Goal: Information Seeking & Learning: Learn about a topic

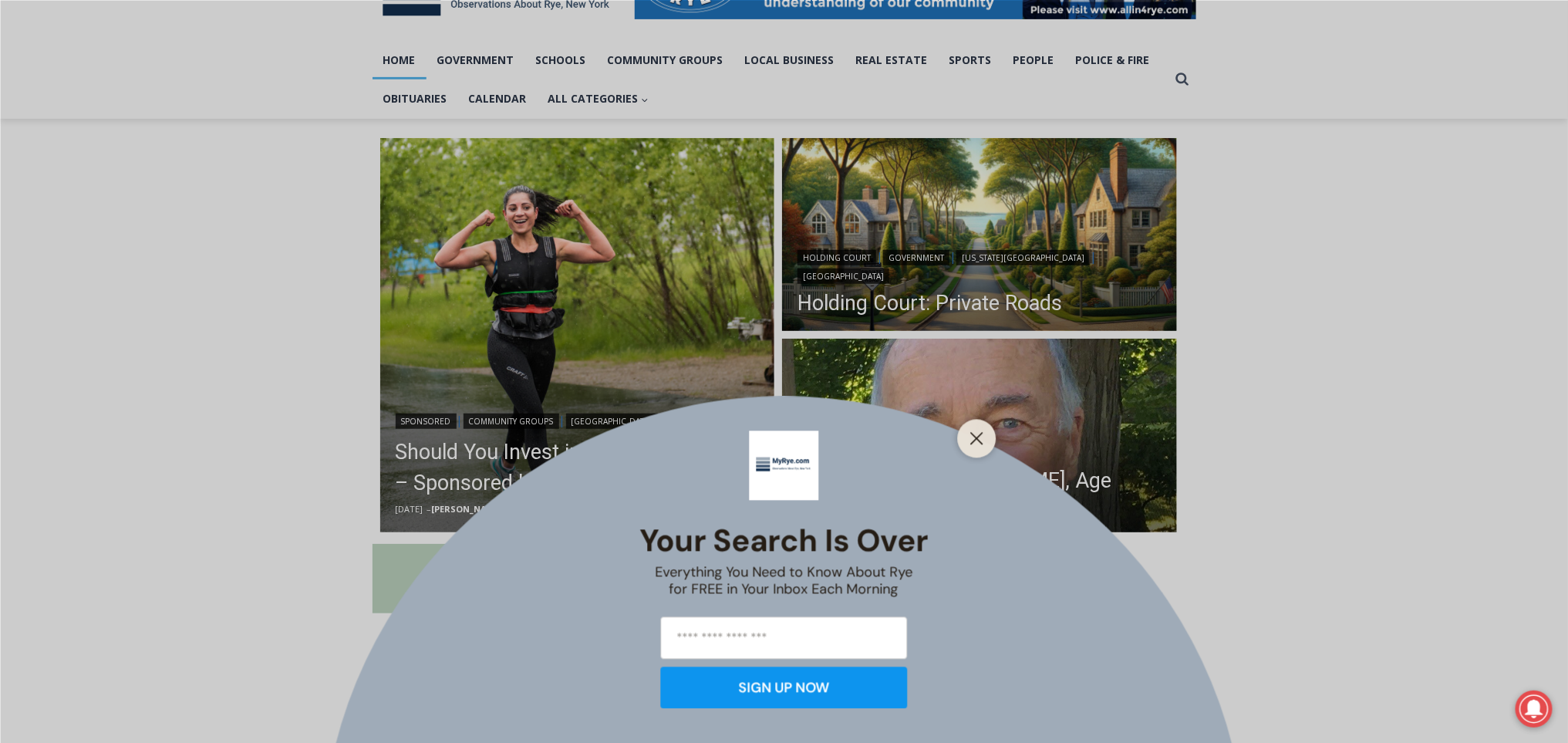
scroll to position [435, 0]
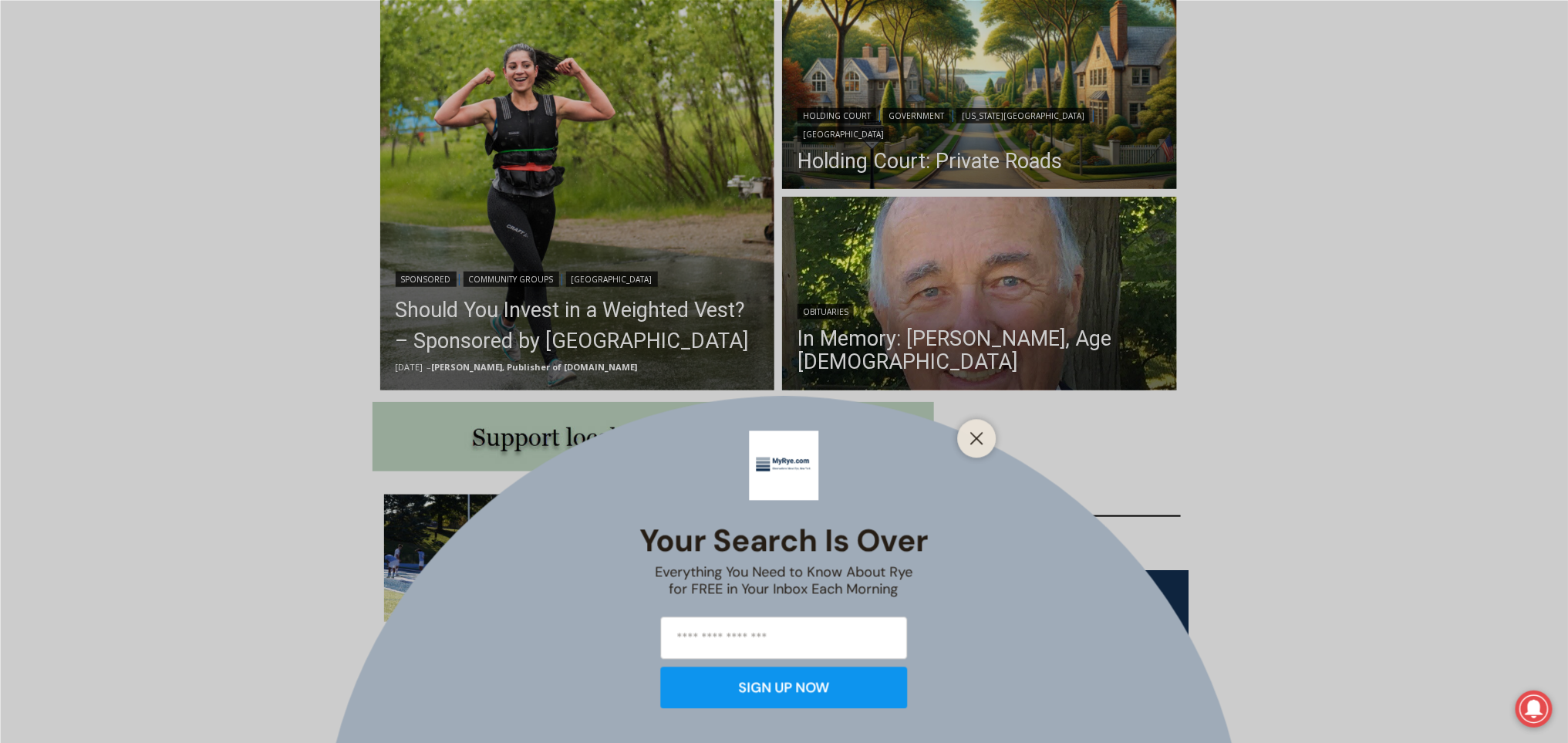
click at [995, 299] on div "Your Search is Over Everything You Need to Know About Rye for FREE in Your Inbo…" at bounding box center [784, 371] width 1568 height 743
click at [988, 336] on div "Your Search is Over Everything You Need to Know About Rye for FREE in Your Inbo…" at bounding box center [784, 371] width 1568 height 743
click at [975, 439] on line "Close" at bounding box center [976, 438] width 10 height 10
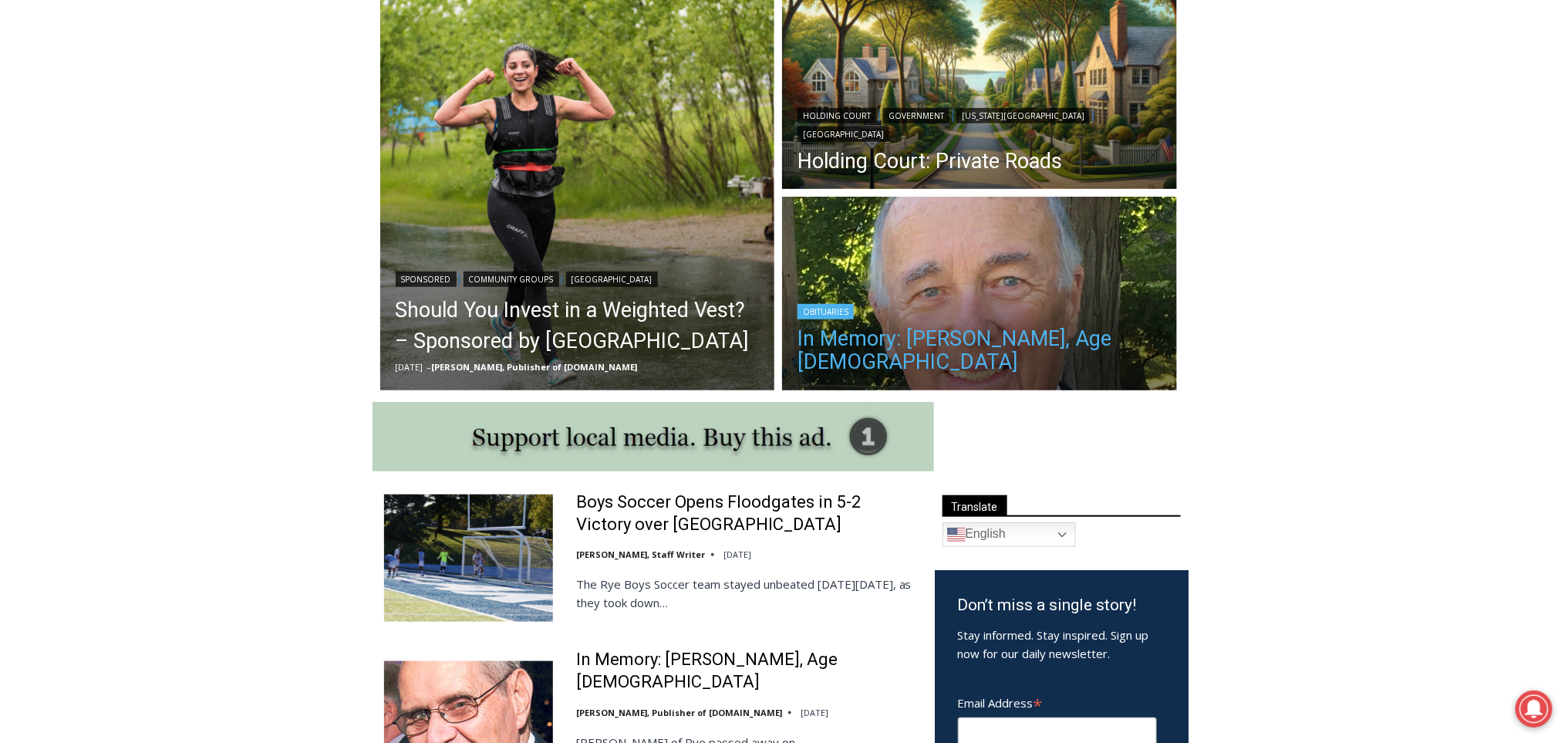
click at [1001, 339] on link "In Memory: [PERSON_NAME], Age [DEMOGRAPHIC_DATA]" at bounding box center [979, 349] width 364 height 46
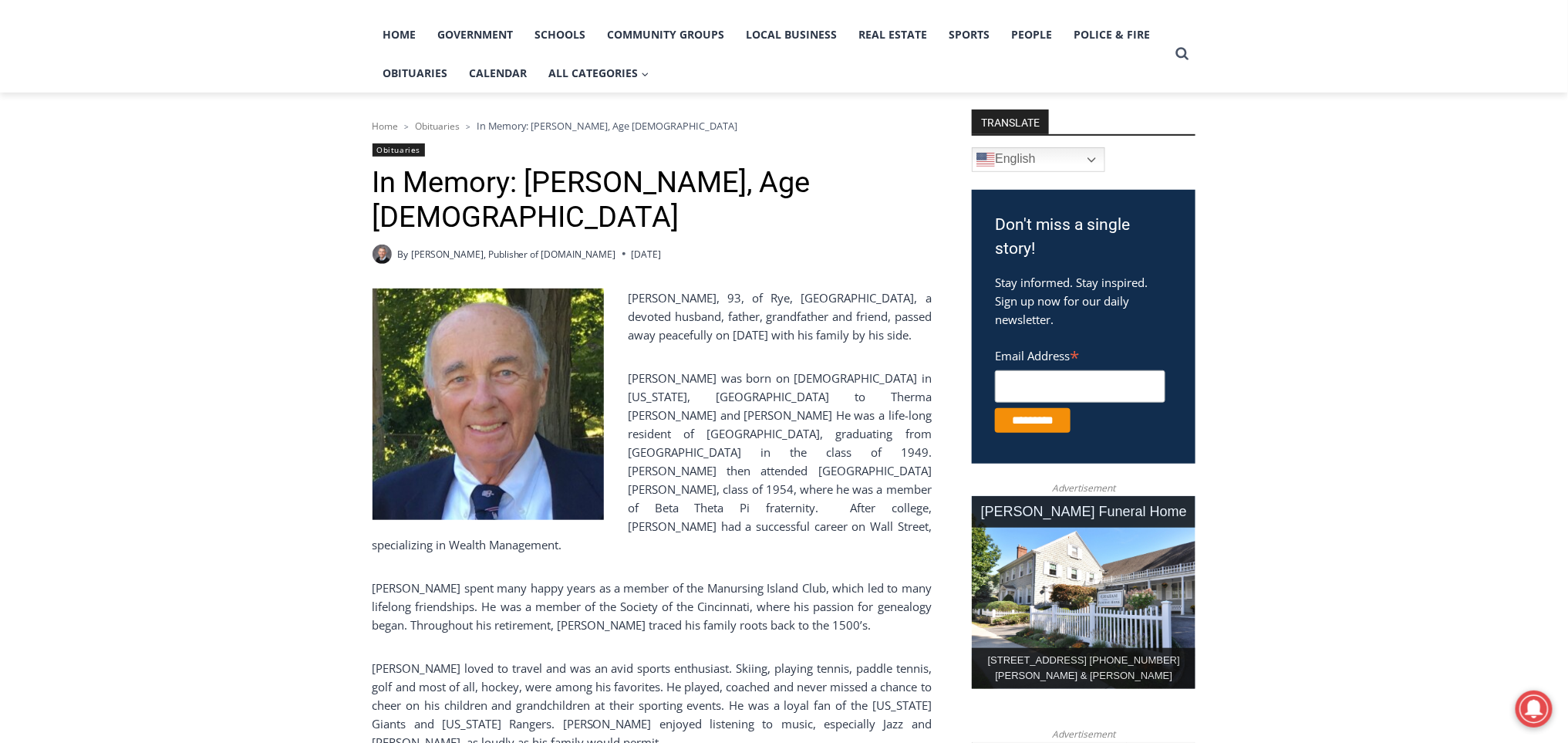
scroll to position [215, 0]
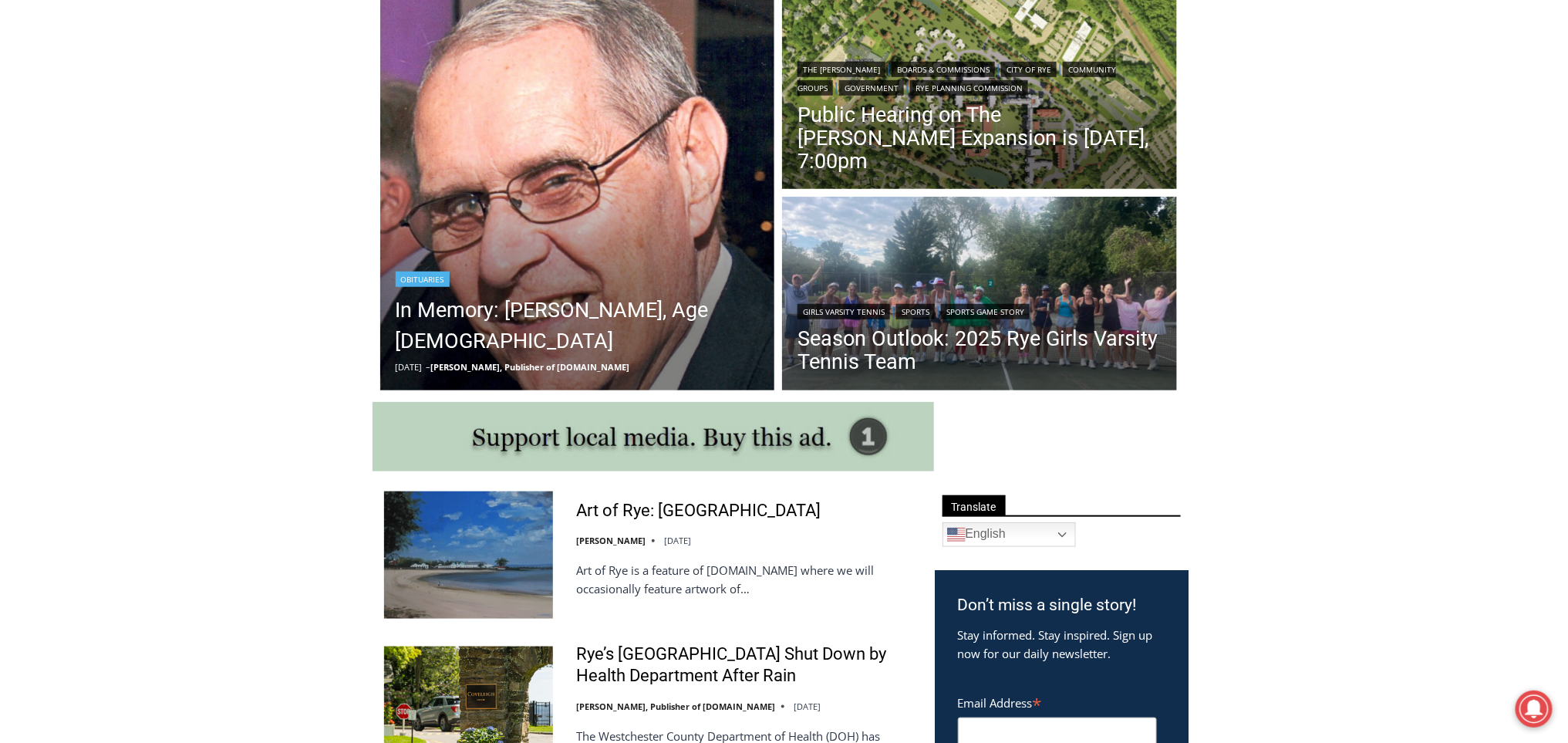
click at [681, 215] on img "Read More In Memory: Donald J. Demas, Age 90" at bounding box center [577, 193] width 394 height 394
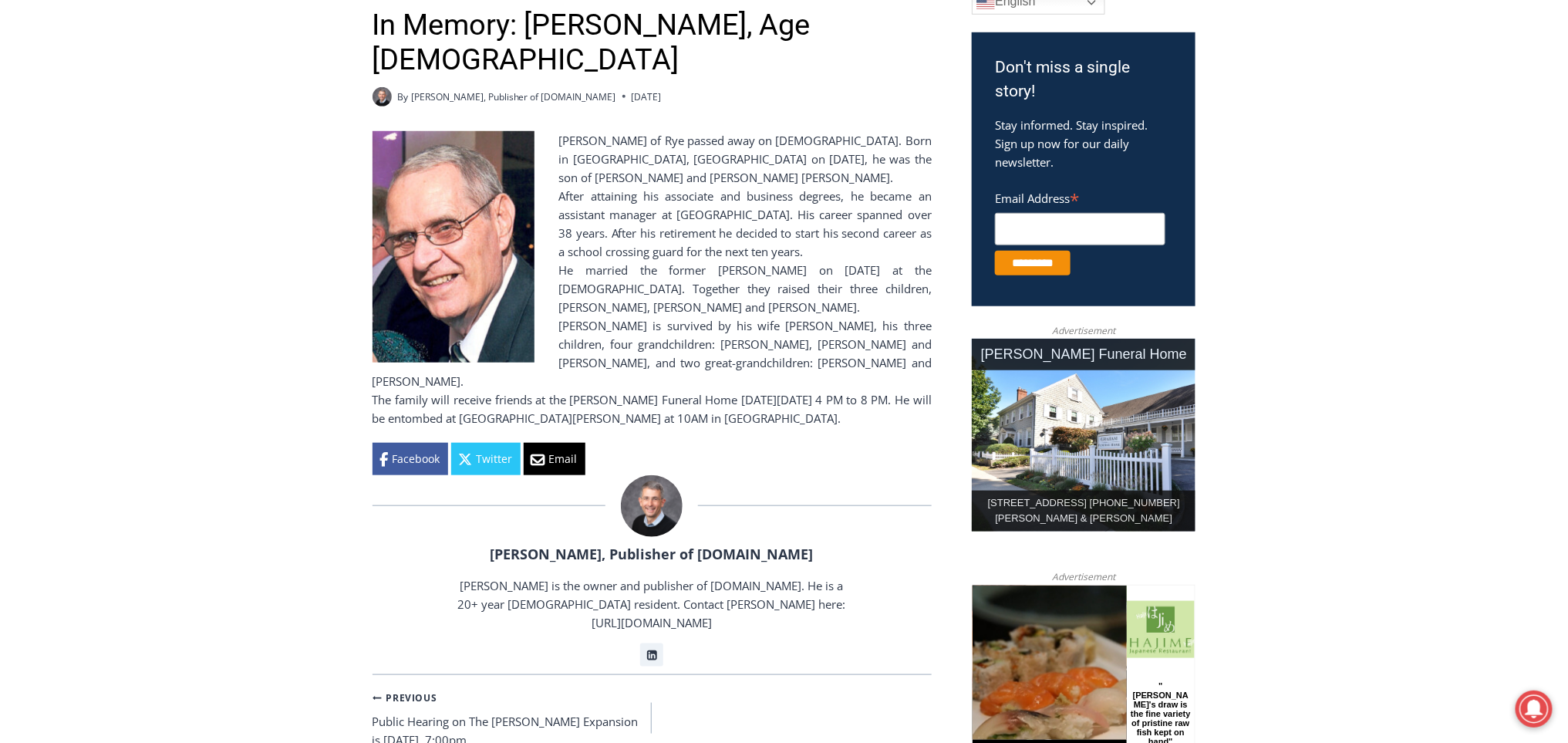
scroll to position [489, 0]
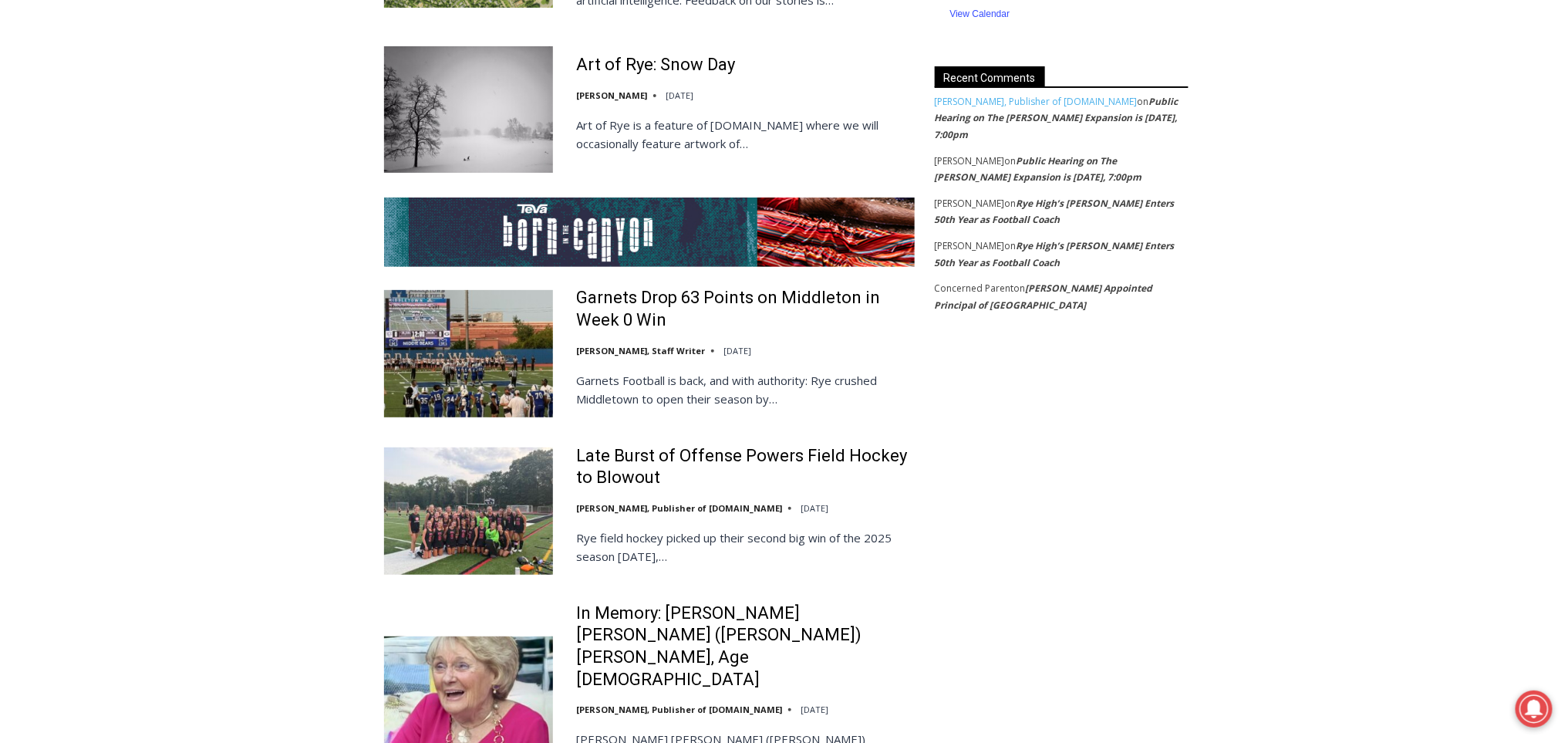
scroll to position [2849, 0]
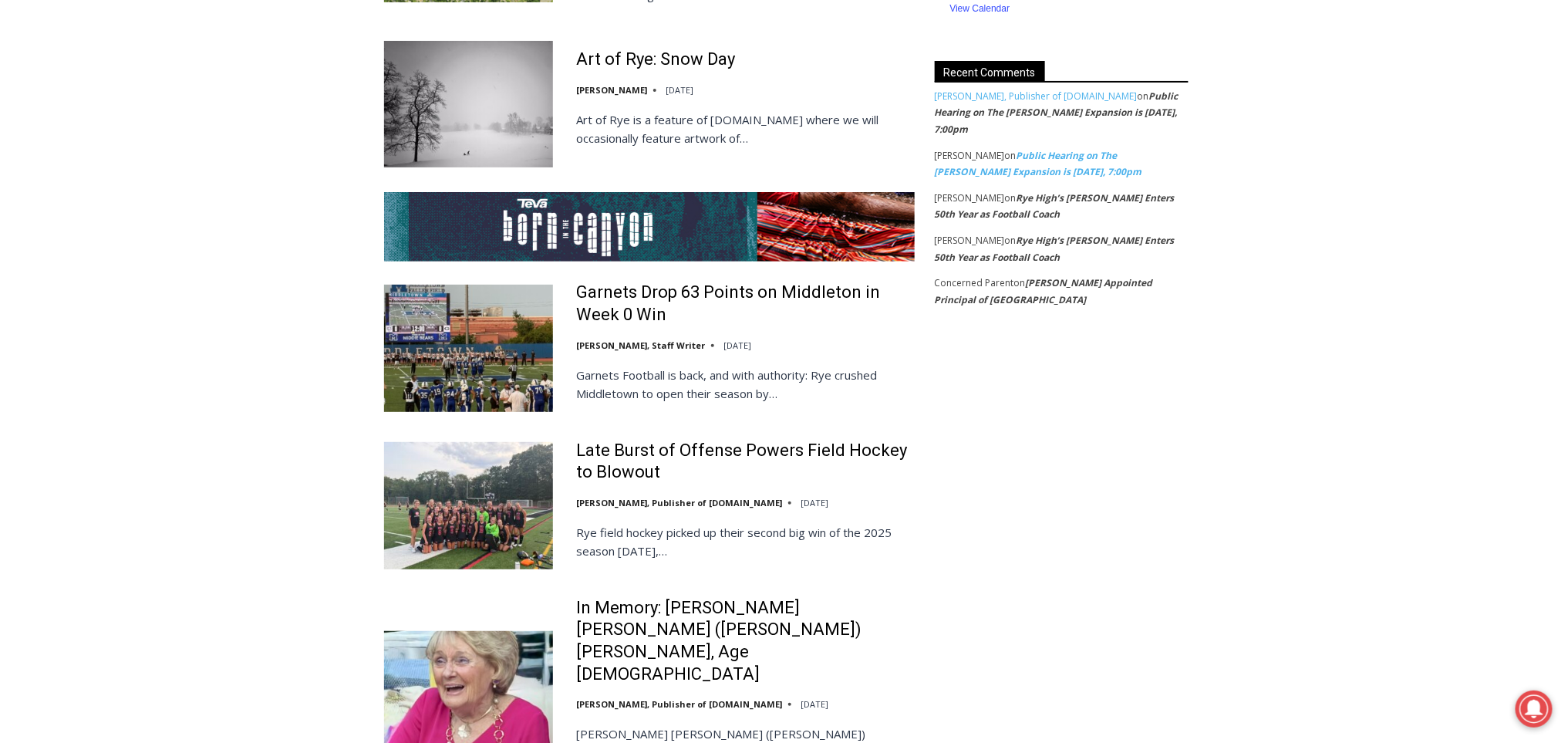
click at [1060, 149] on link "Public Hearing on The [PERSON_NAME] Expansion is [DATE], 7:00pm" at bounding box center [1038, 164] width 207 height 30
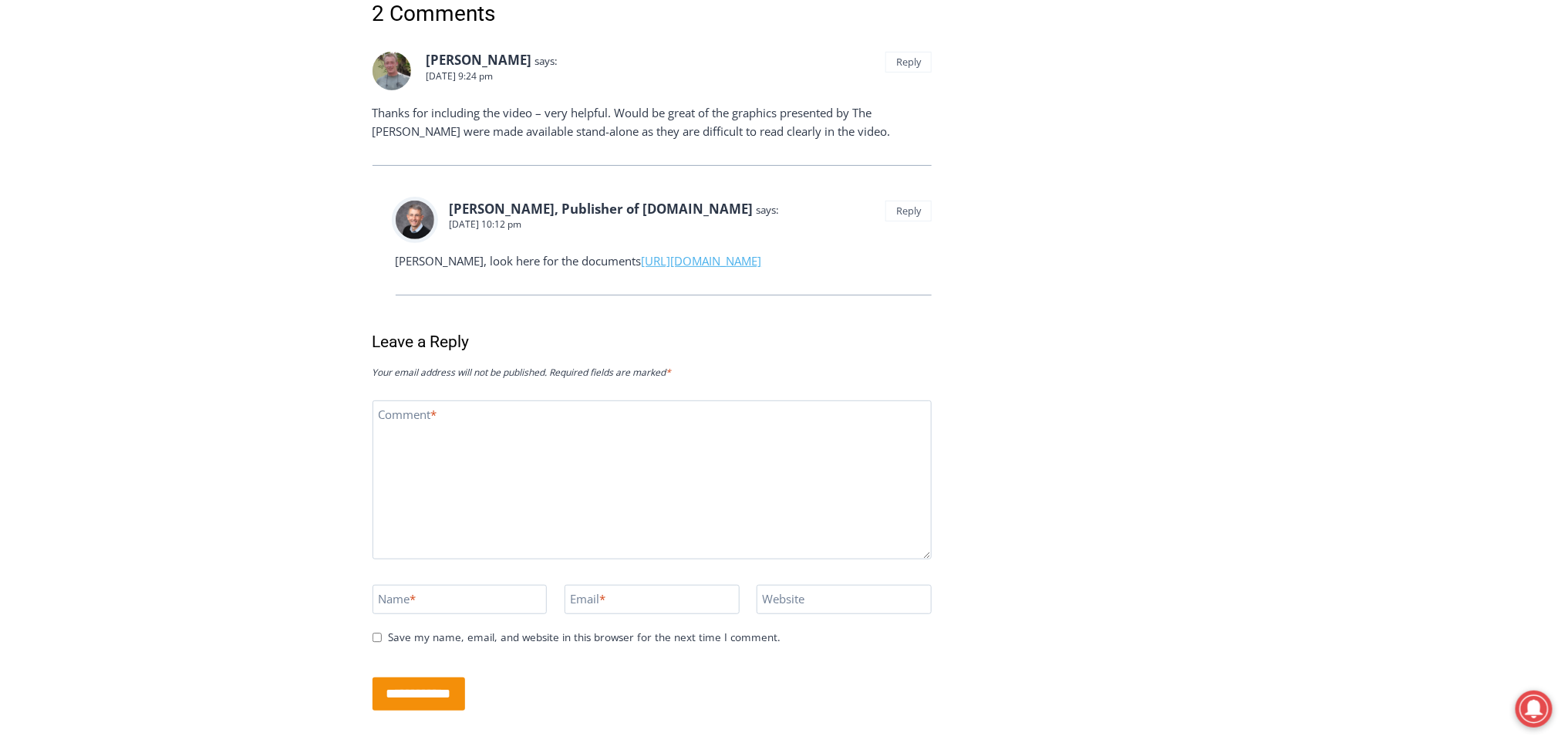
scroll to position [2465, 0]
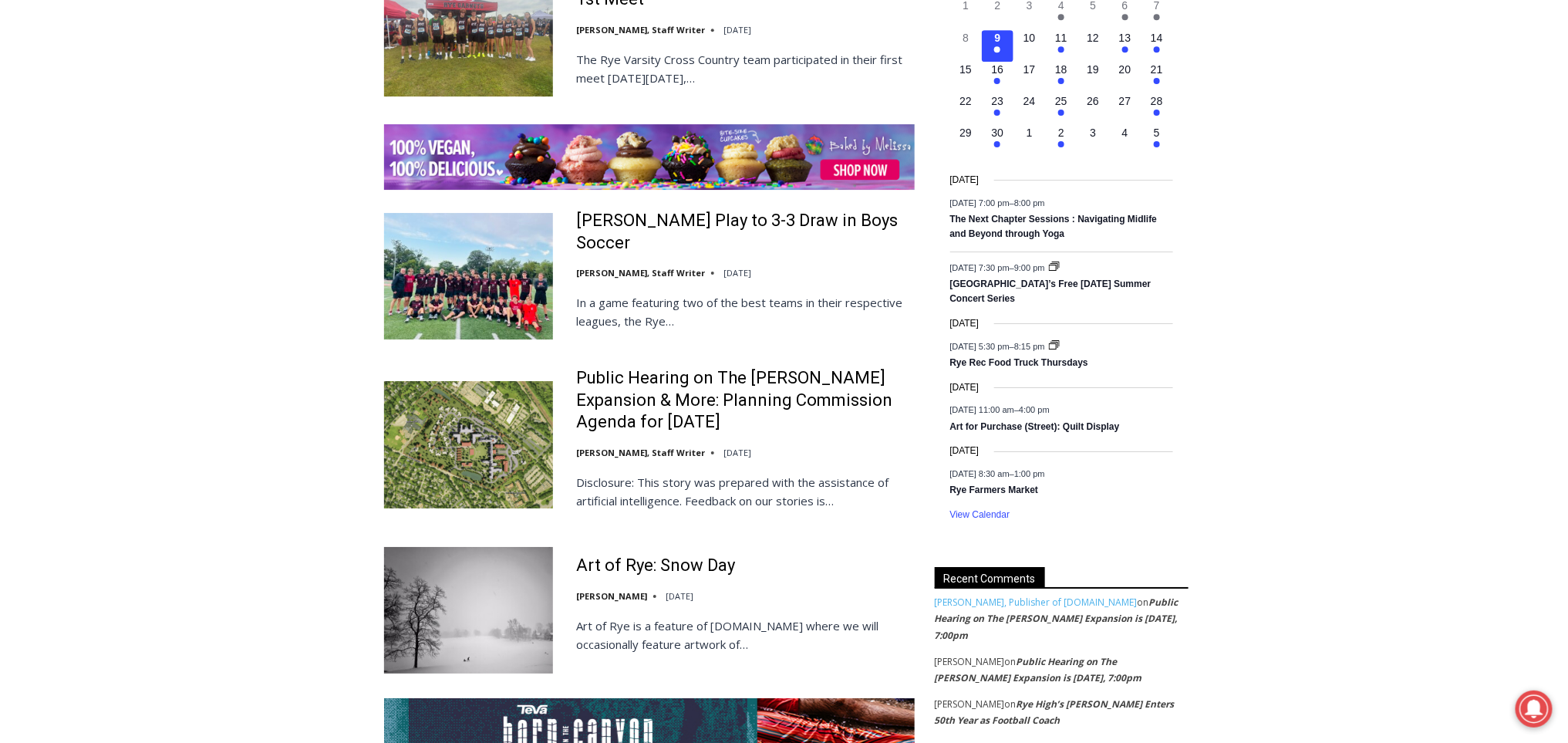
scroll to position [2337, 0]
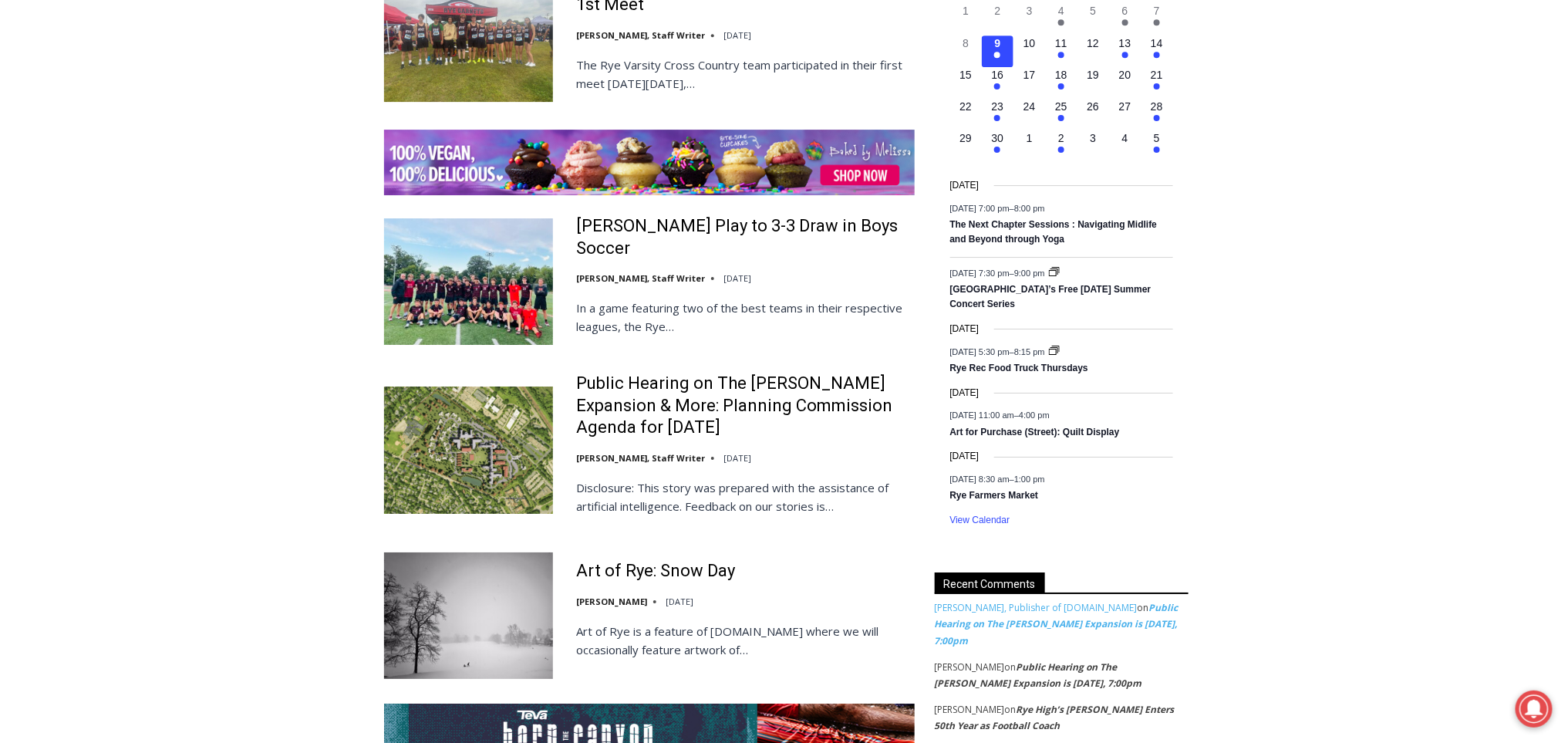
click at [1038, 628] on link "Public Hearing on The [PERSON_NAME] Expansion is [DATE], 7:00pm" at bounding box center [1056, 623] width 244 height 46
